Goal: Task Accomplishment & Management: Manage account settings

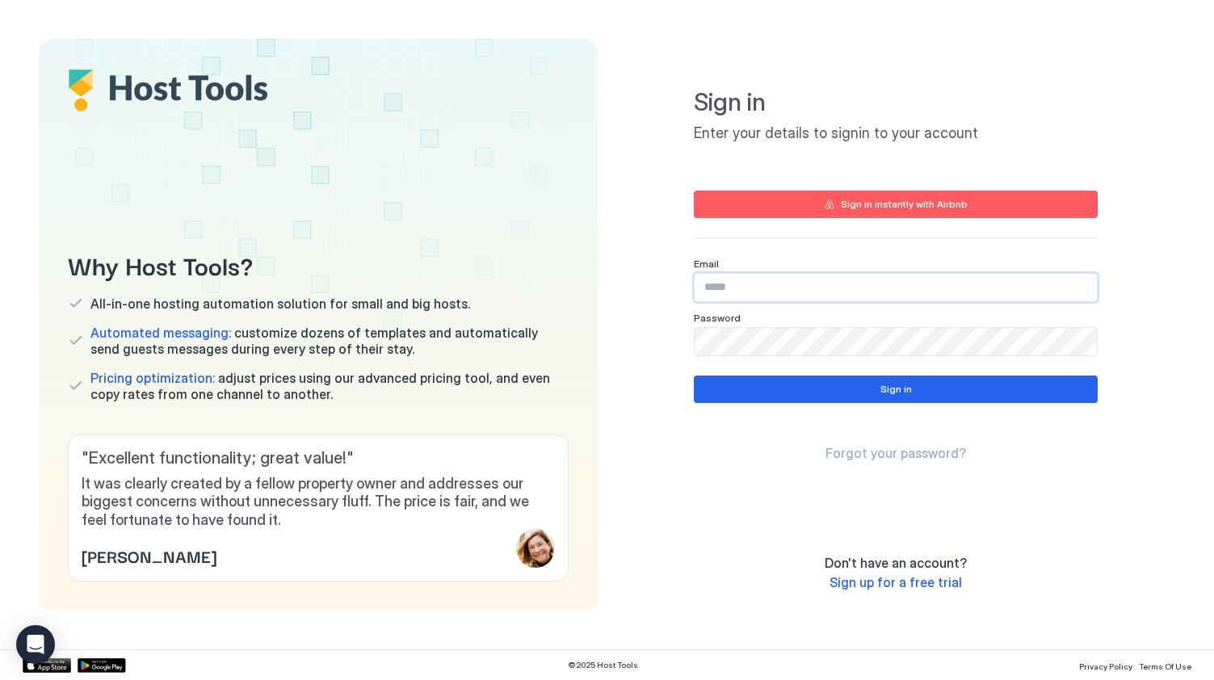
click at [737, 299] on input "Input Field" at bounding box center [896, 287] width 402 height 27
type input "**********"
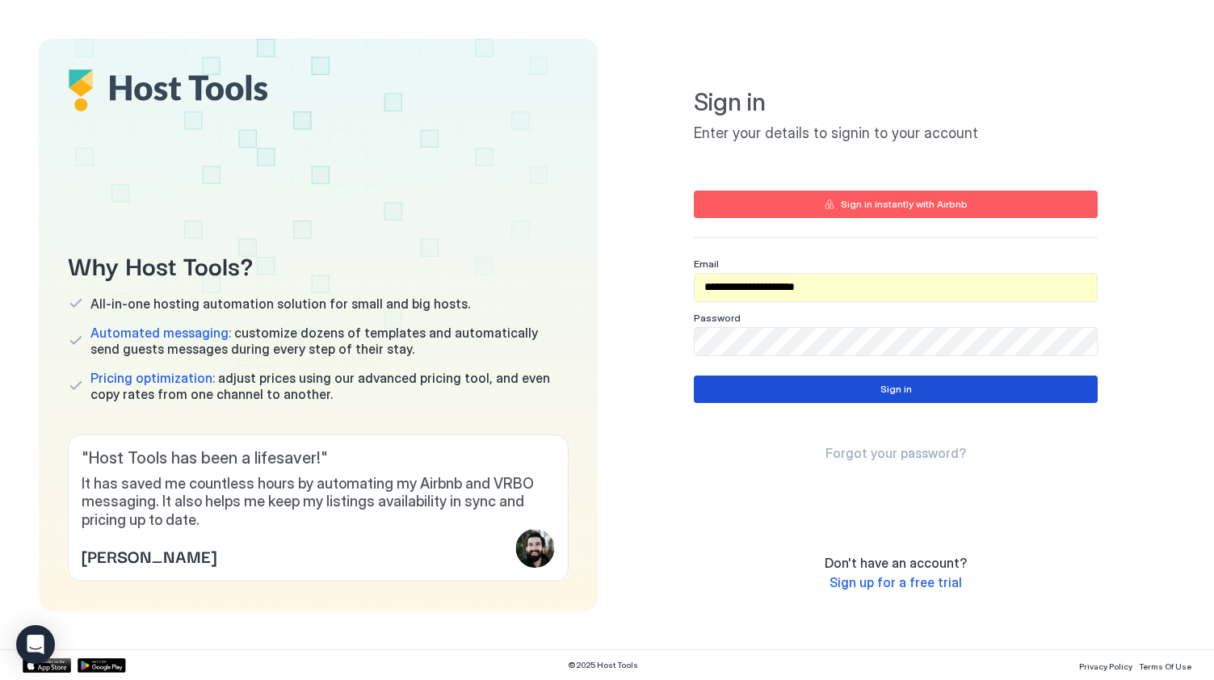
click at [797, 398] on button "Sign in" at bounding box center [896, 389] width 404 height 27
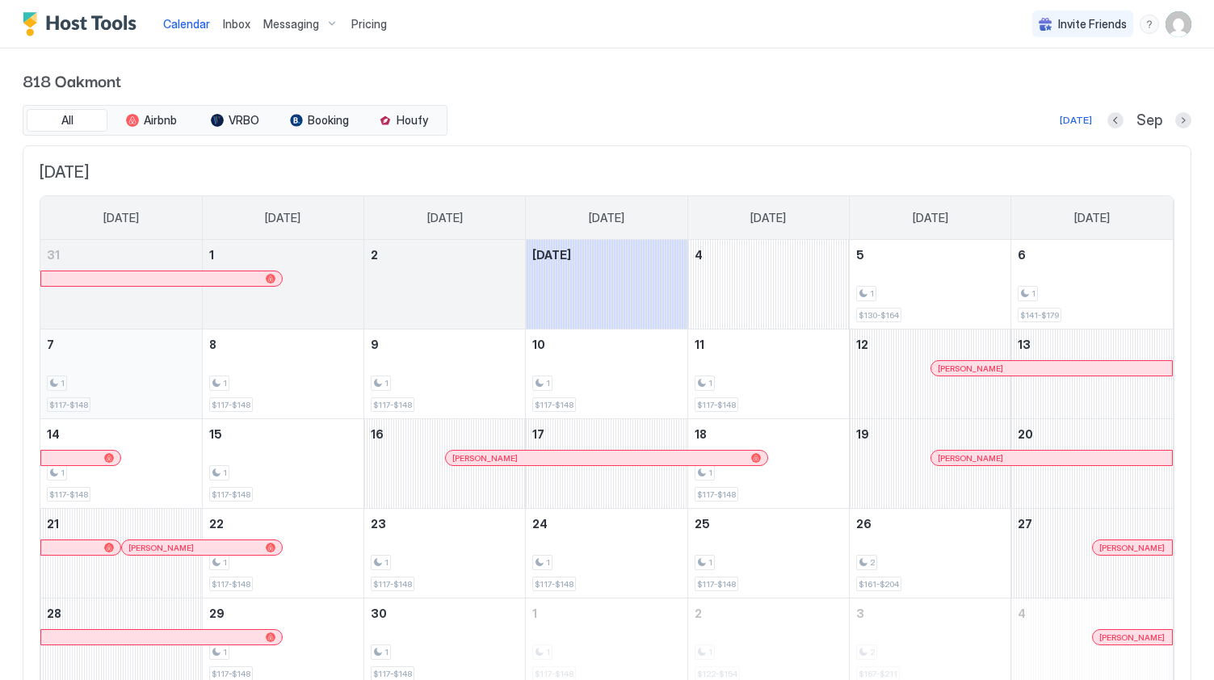
click at [128, 391] on div "1 $117-$148" at bounding box center [121, 374] width 149 height 76
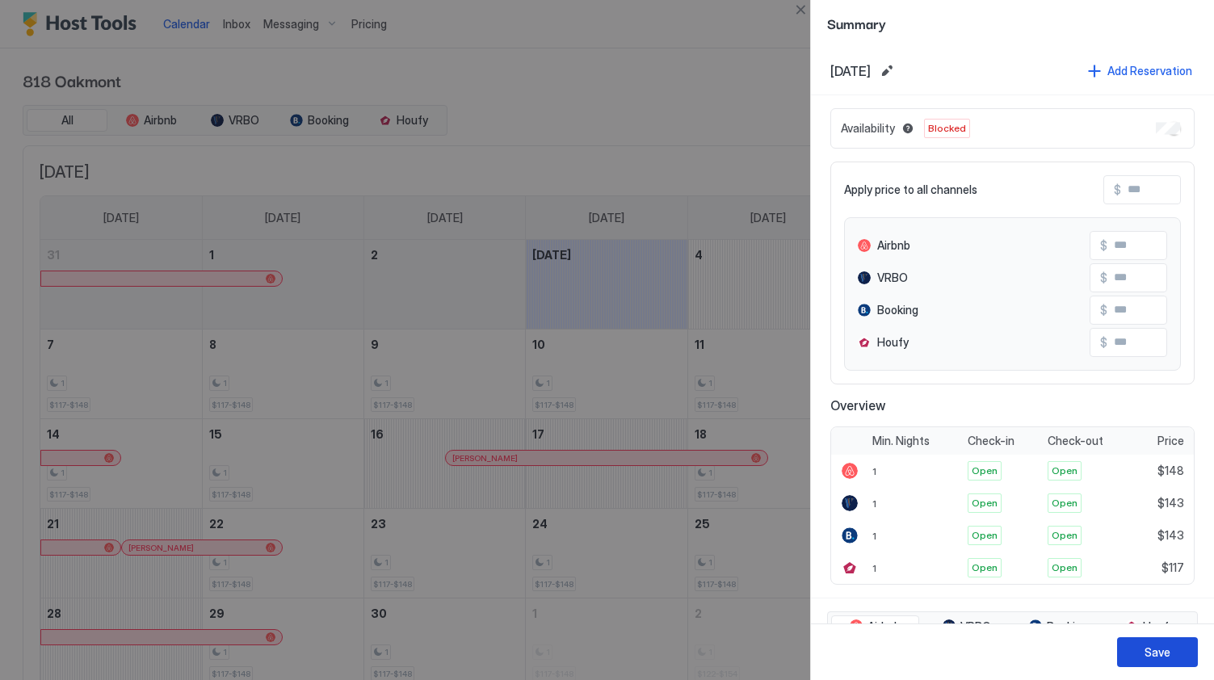
click at [1130, 651] on button "Save" at bounding box center [1157, 652] width 81 height 30
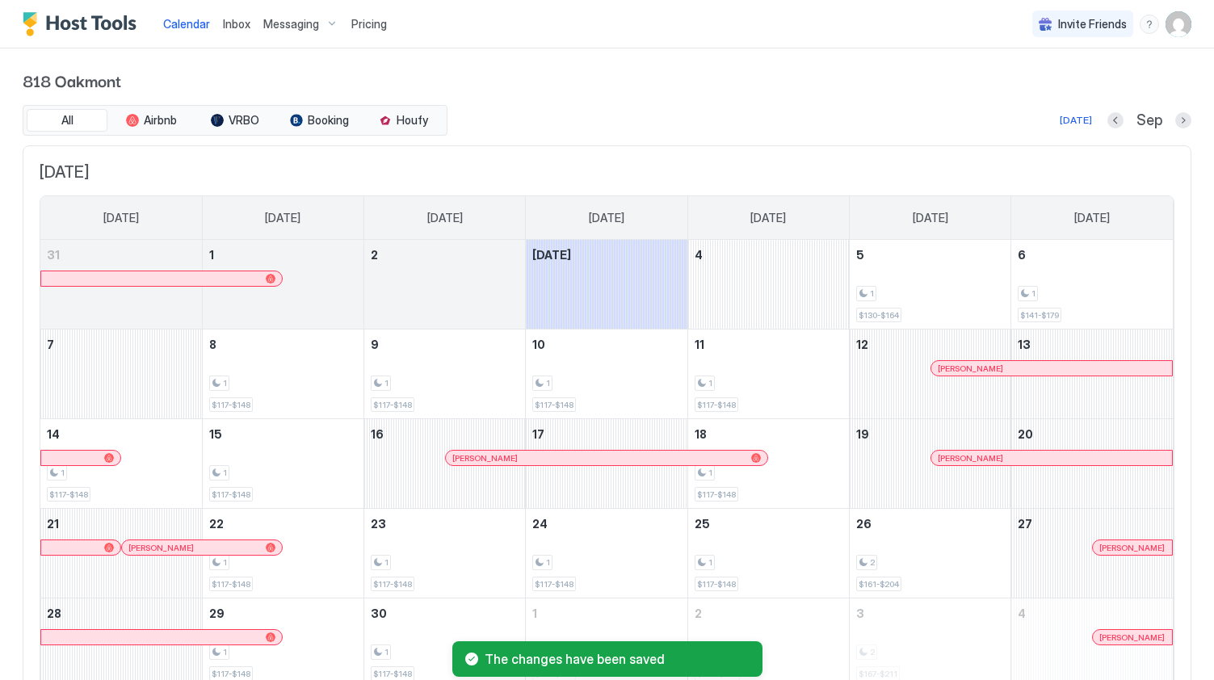
click at [732, 54] on div "818 Oakmont All Airbnb VRBO Booking Houfy [DATE] Sep [DATE] [DATE] [DATE] [DATE…" at bounding box center [607, 386] width 1169 height 677
